Goal: Check status: Check status

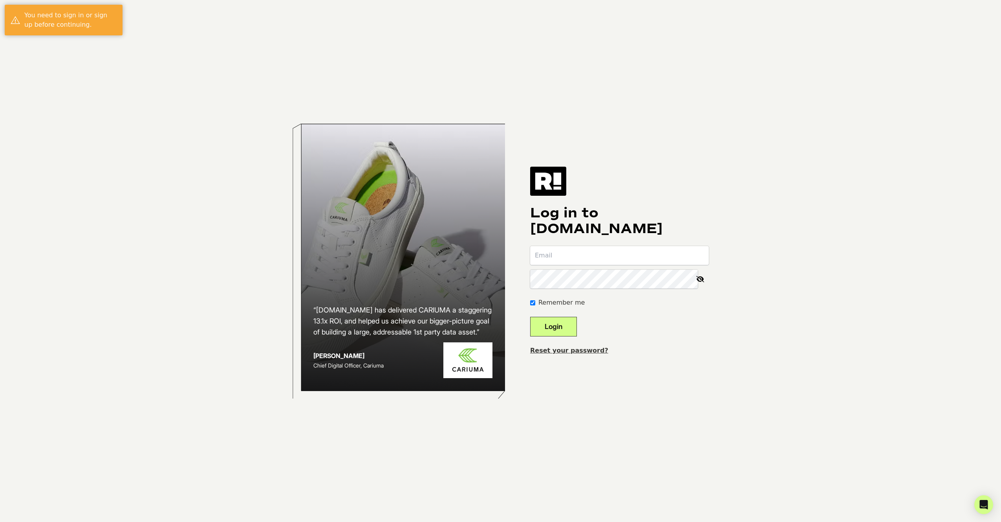
type input "[PERSON_NAME][EMAIL_ADDRESS][DOMAIN_NAME]"
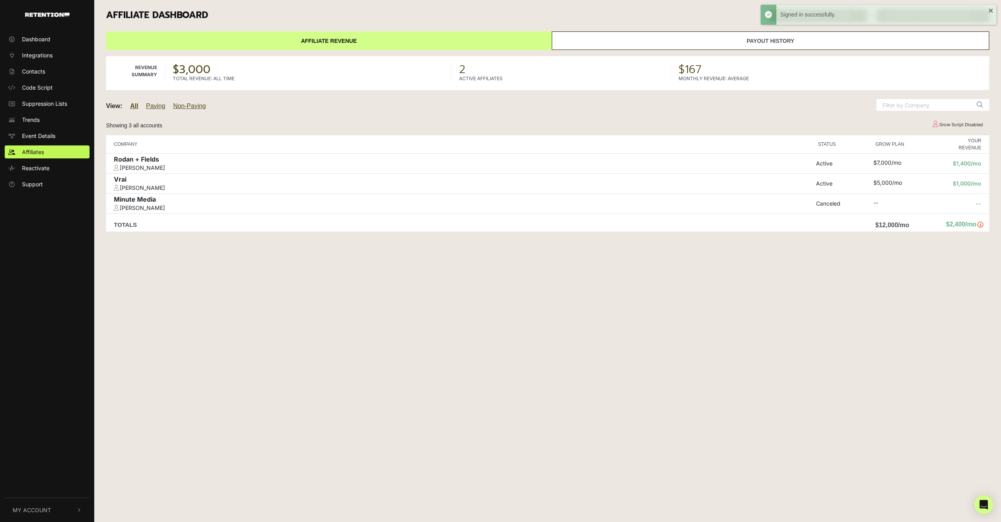
click at [659, 38] on link "Payout History" at bounding box center [771, 40] width 438 height 18
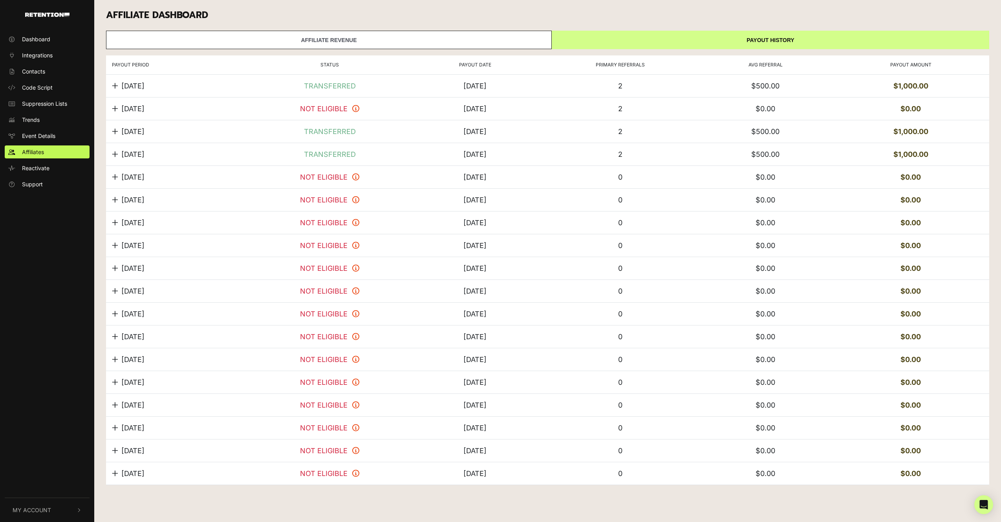
click at [115, 88] on icon at bounding box center [115, 85] width 6 height 7
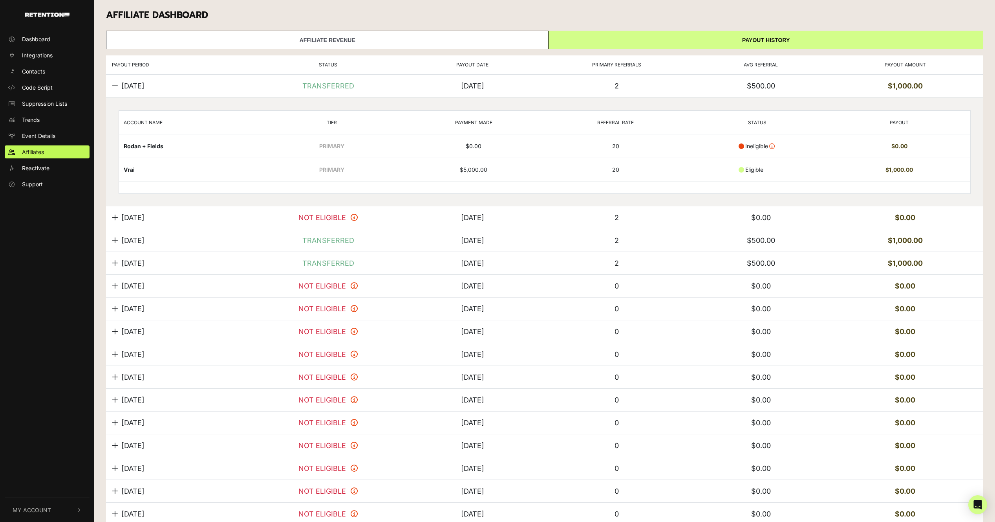
click at [114, 218] on icon at bounding box center [115, 217] width 6 height 7
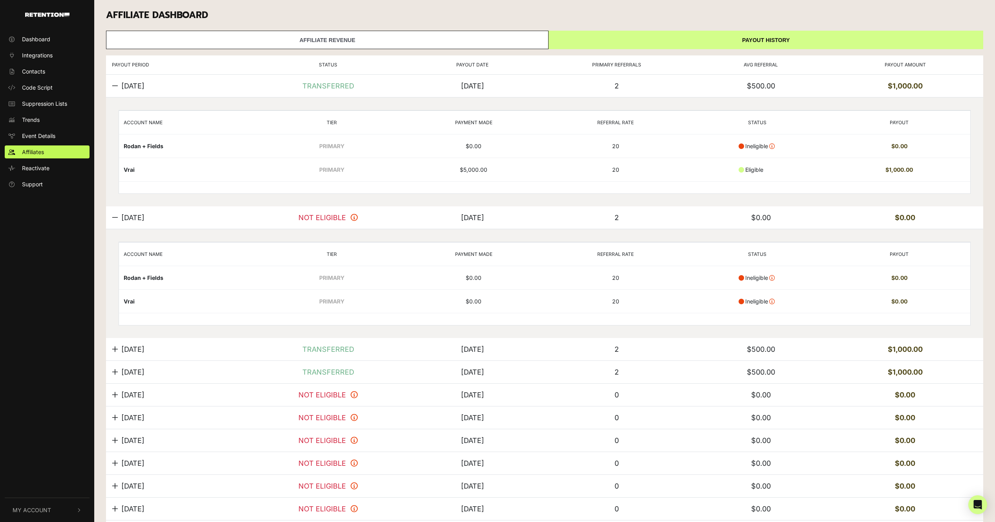
click at [114, 347] on icon at bounding box center [115, 348] width 6 height 7
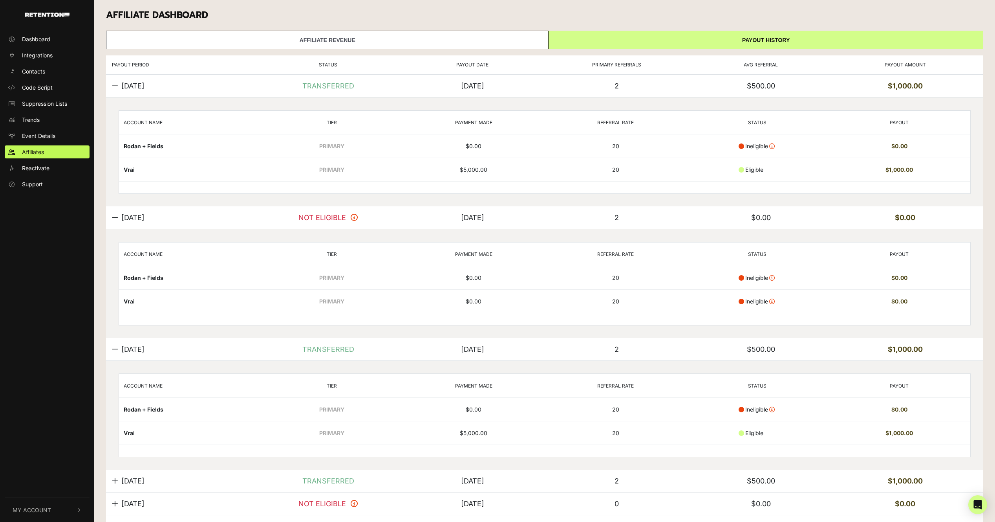
click at [152, 146] on td "Rodan + Fields" at bounding box center [190, 146] width 142 height 24
click at [271, 42] on link "Affiliate Revenue" at bounding box center [327, 40] width 443 height 18
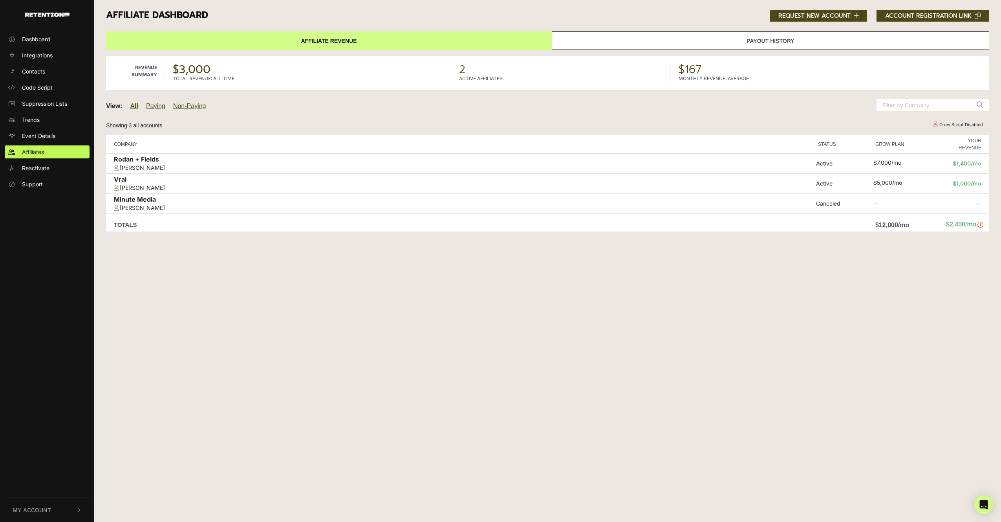
click at [124, 162] on div "Rodan + Fields" at bounding box center [463, 160] width 698 height 9
click at [637, 37] on link "Payout History" at bounding box center [771, 40] width 438 height 18
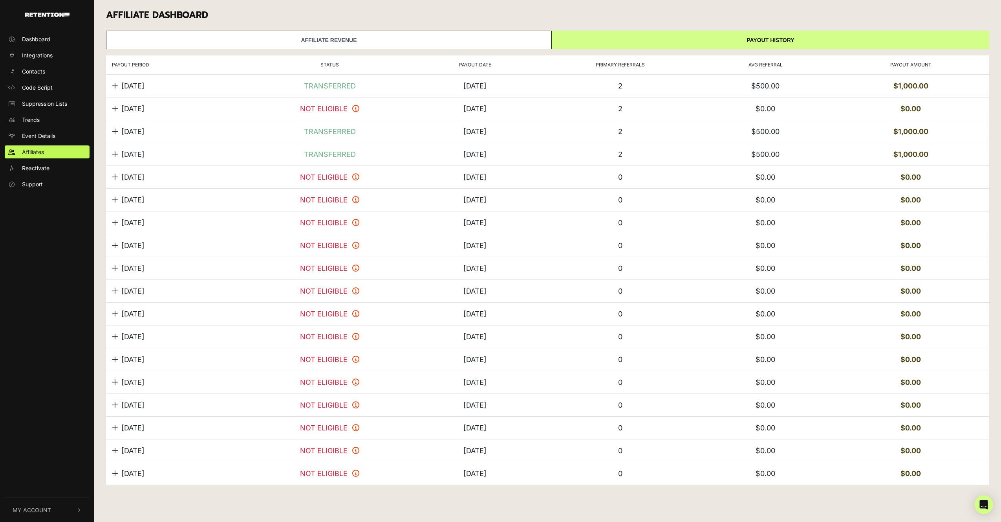
click at [112, 197] on div "[DATE] NOT ELIGIBLE No referred accounts have made a payment. [DATE] 0 $0.00 $0…" at bounding box center [548, 200] width 884 height 23
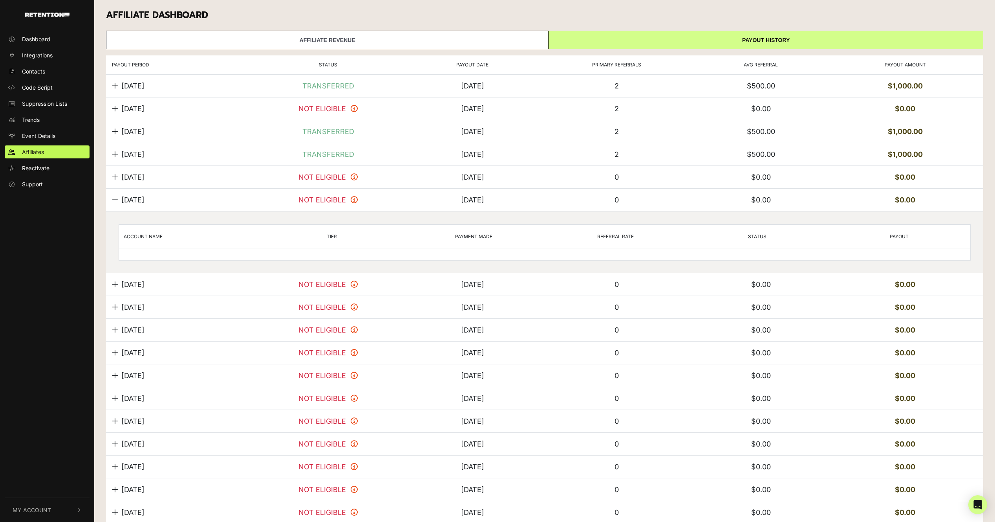
click at [112, 197] on icon at bounding box center [115, 199] width 6 height 7
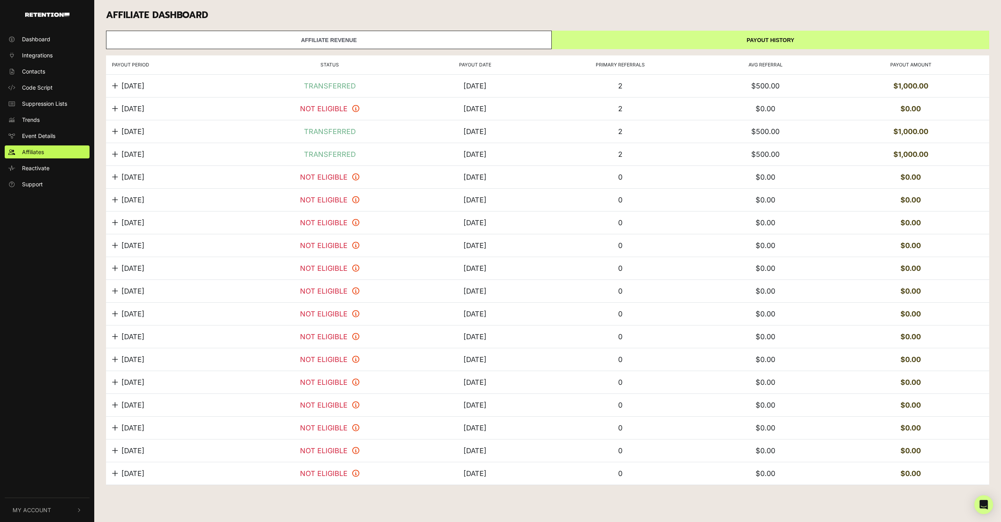
click at [113, 178] on icon at bounding box center [115, 176] width 6 height 7
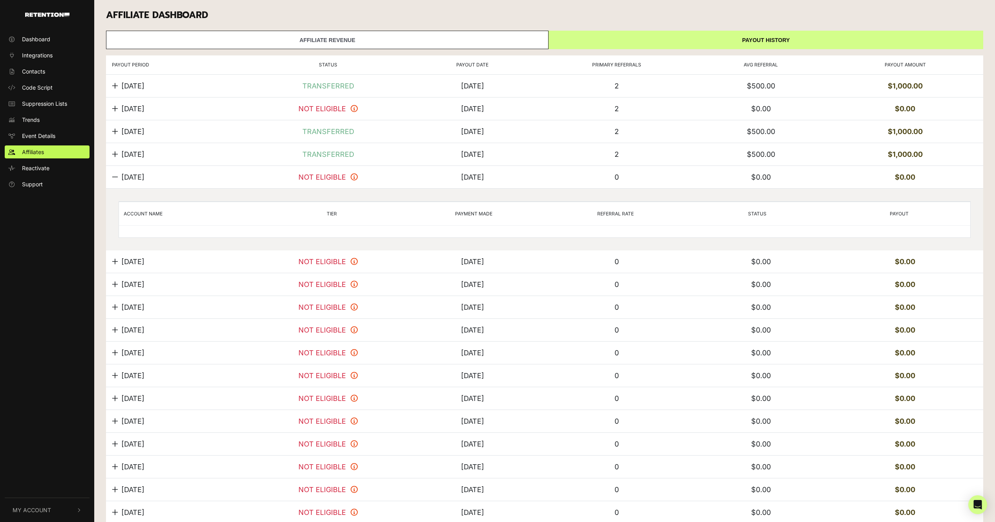
click at [113, 178] on icon at bounding box center [115, 176] width 6 height 7
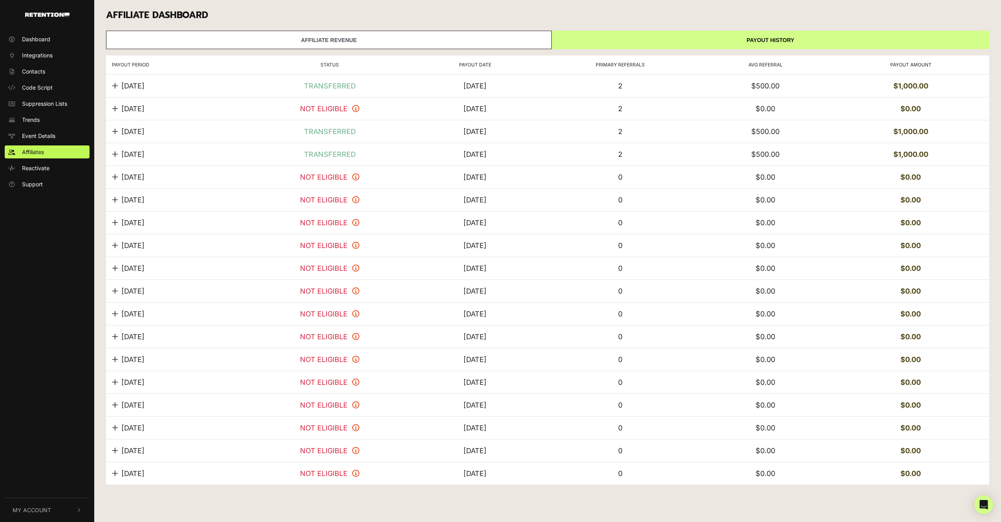
click at [113, 155] on icon at bounding box center [115, 153] width 6 height 7
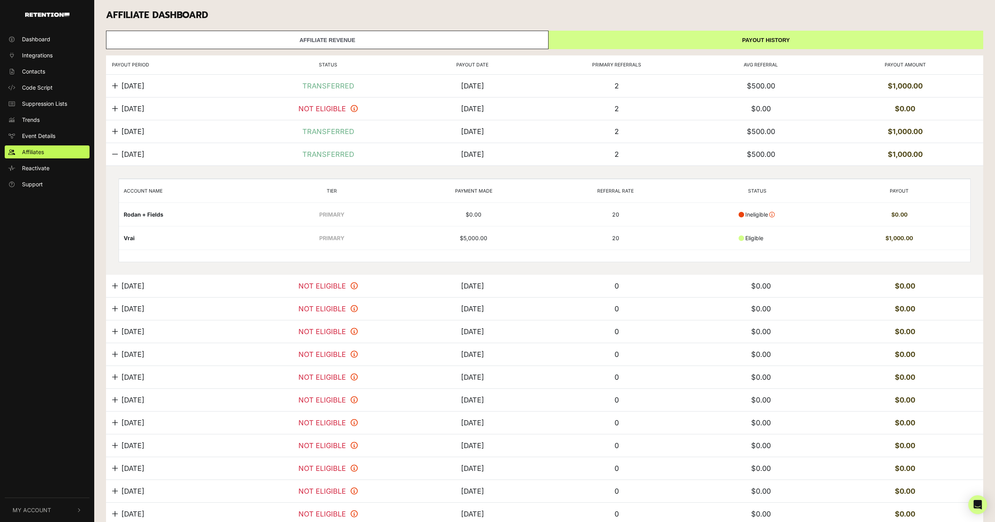
click at [106, 152] on div "[DATE] TRANSFERRED Please contact [EMAIL_ADDRESS][DOMAIN_NAME] for assistance. …" at bounding box center [545, 154] width 878 height 23
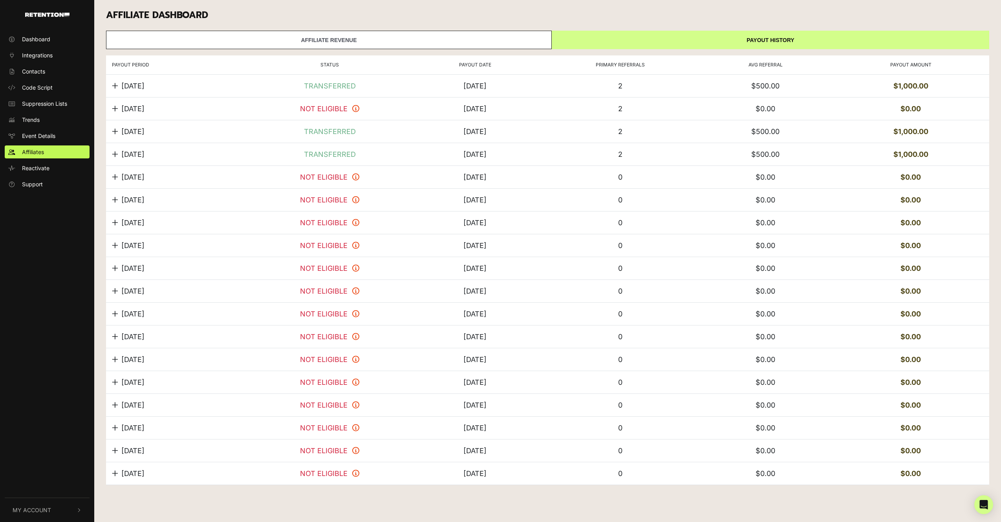
click at [111, 88] on div "[DATE] TRANSFERRED Please contact [EMAIL_ADDRESS][DOMAIN_NAME] for assistance. …" at bounding box center [548, 86] width 884 height 23
